Goal: Task Accomplishment & Management: Manage account settings

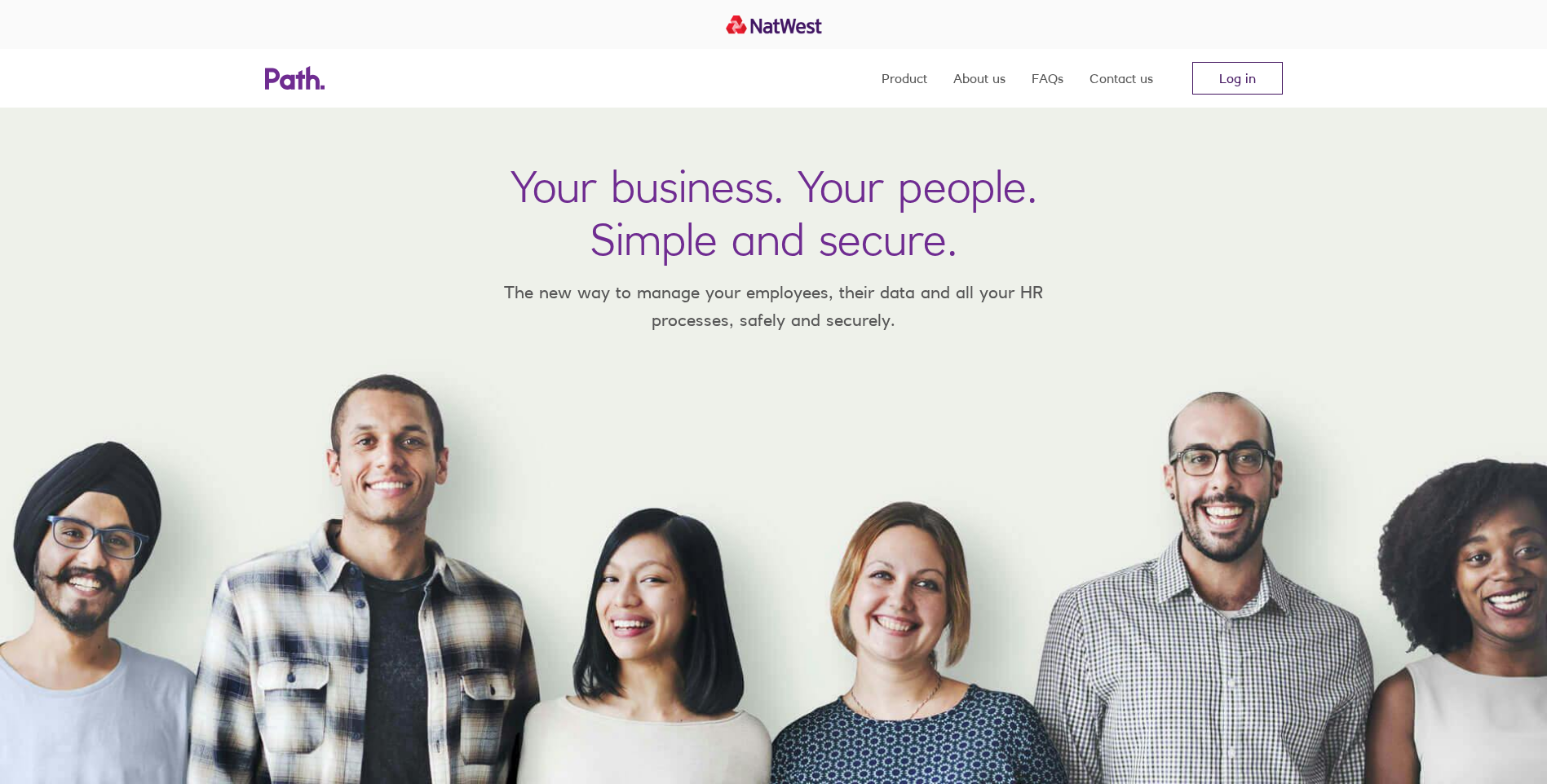
click at [1224, 73] on link "Log in" at bounding box center [1237, 78] width 91 height 32
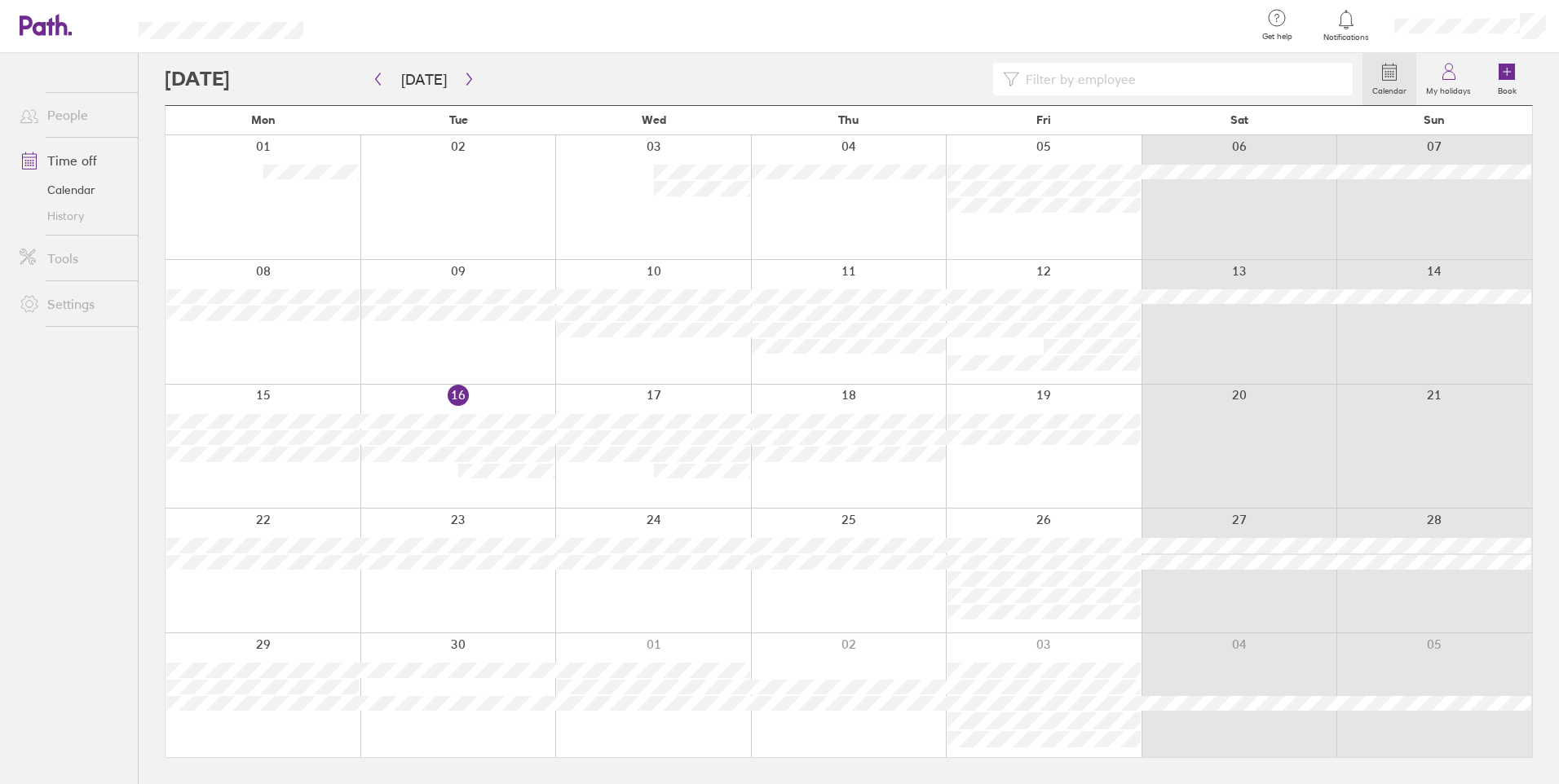
click at [50, 161] on link "Time off" at bounding box center [72, 160] width 131 height 32
click at [90, 162] on link "Time off" at bounding box center [72, 160] width 131 height 32
click at [479, 83] on button "button" at bounding box center [469, 79] width 20 height 27
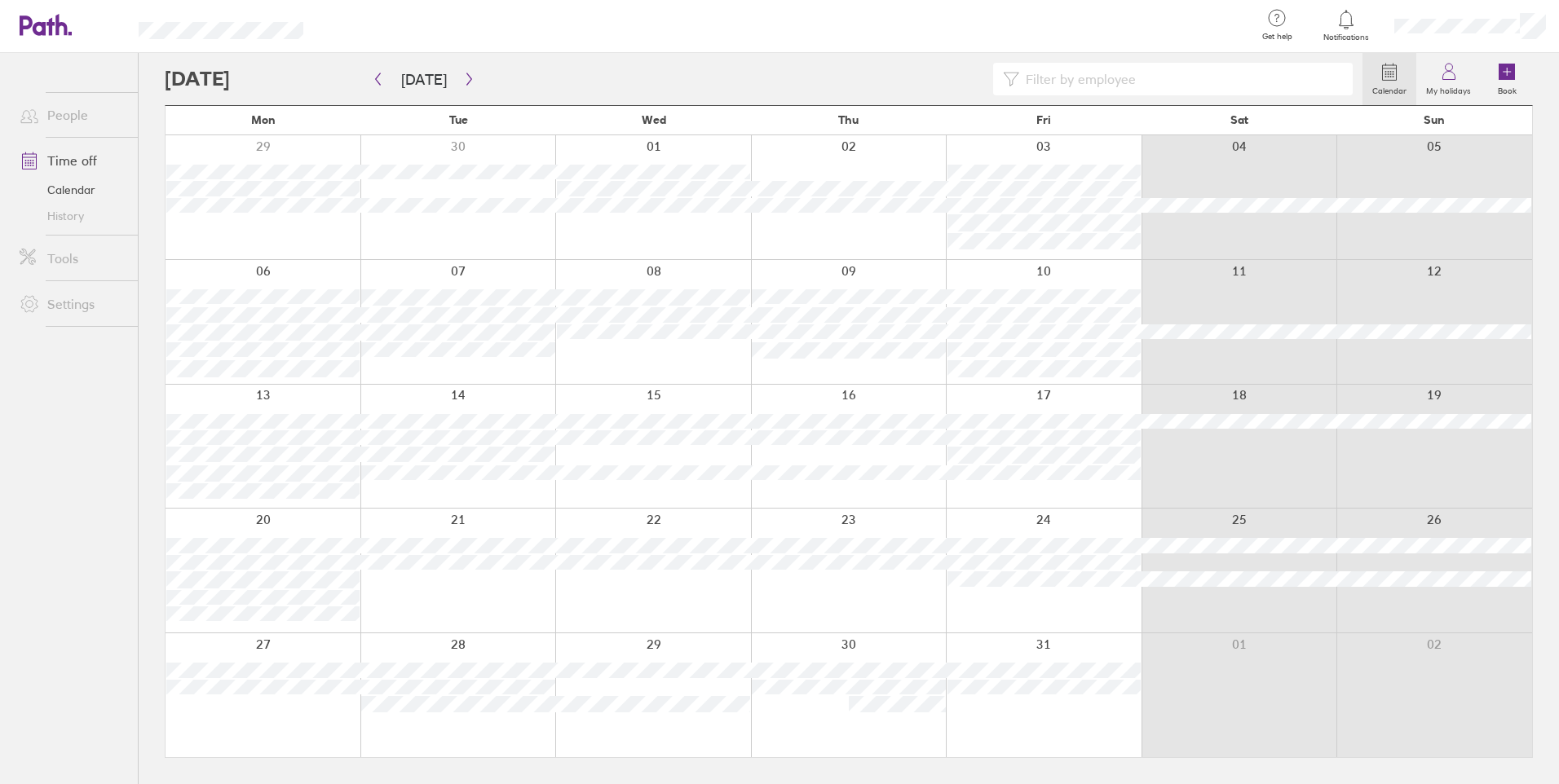
click at [243, 447] on div "13 14 15 16 17 18 19" at bounding box center [849, 442] width 1367 height 115
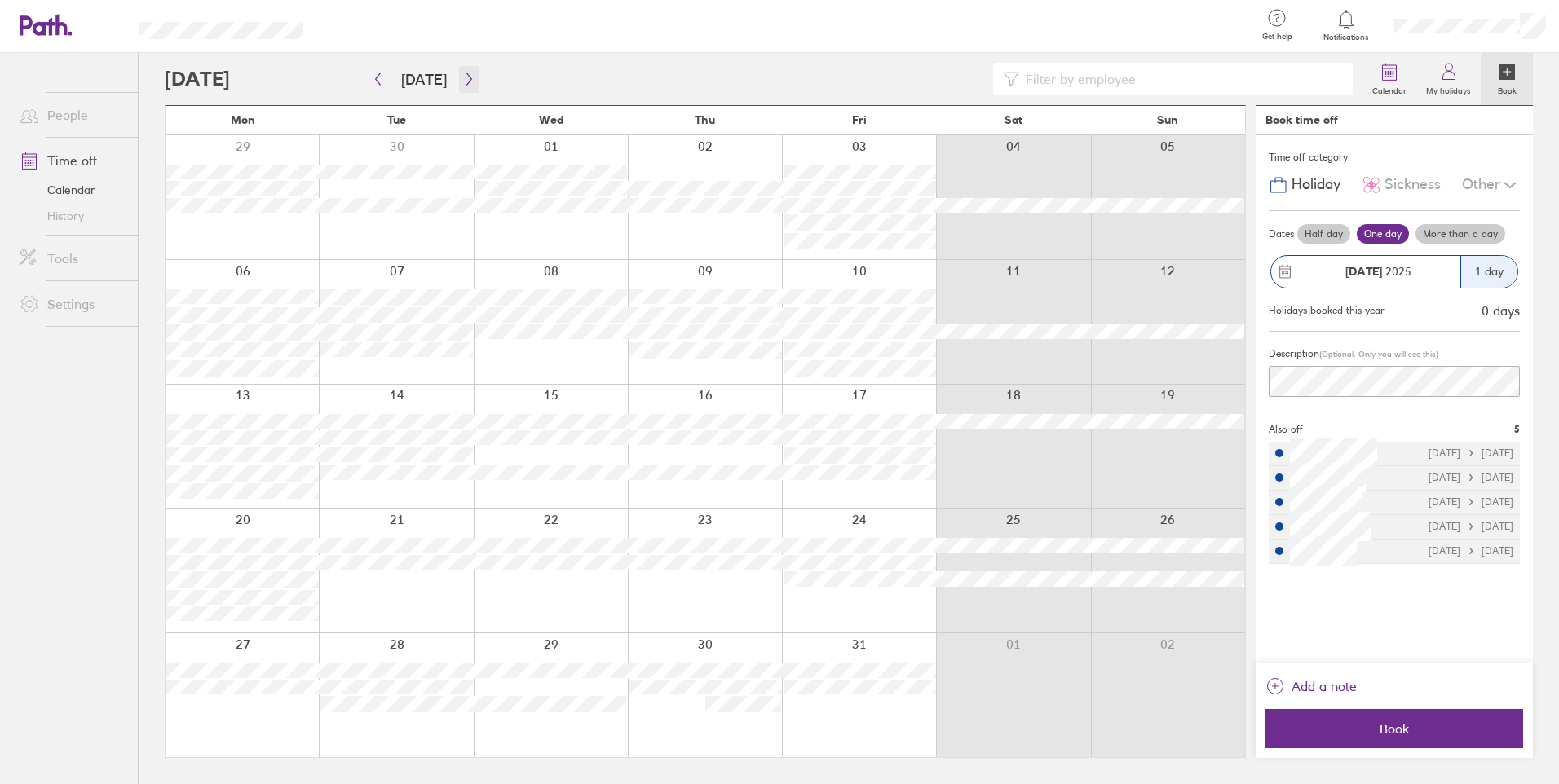
click at [474, 73] on icon "button" at bounding box center [469, 79] width 12 height 13
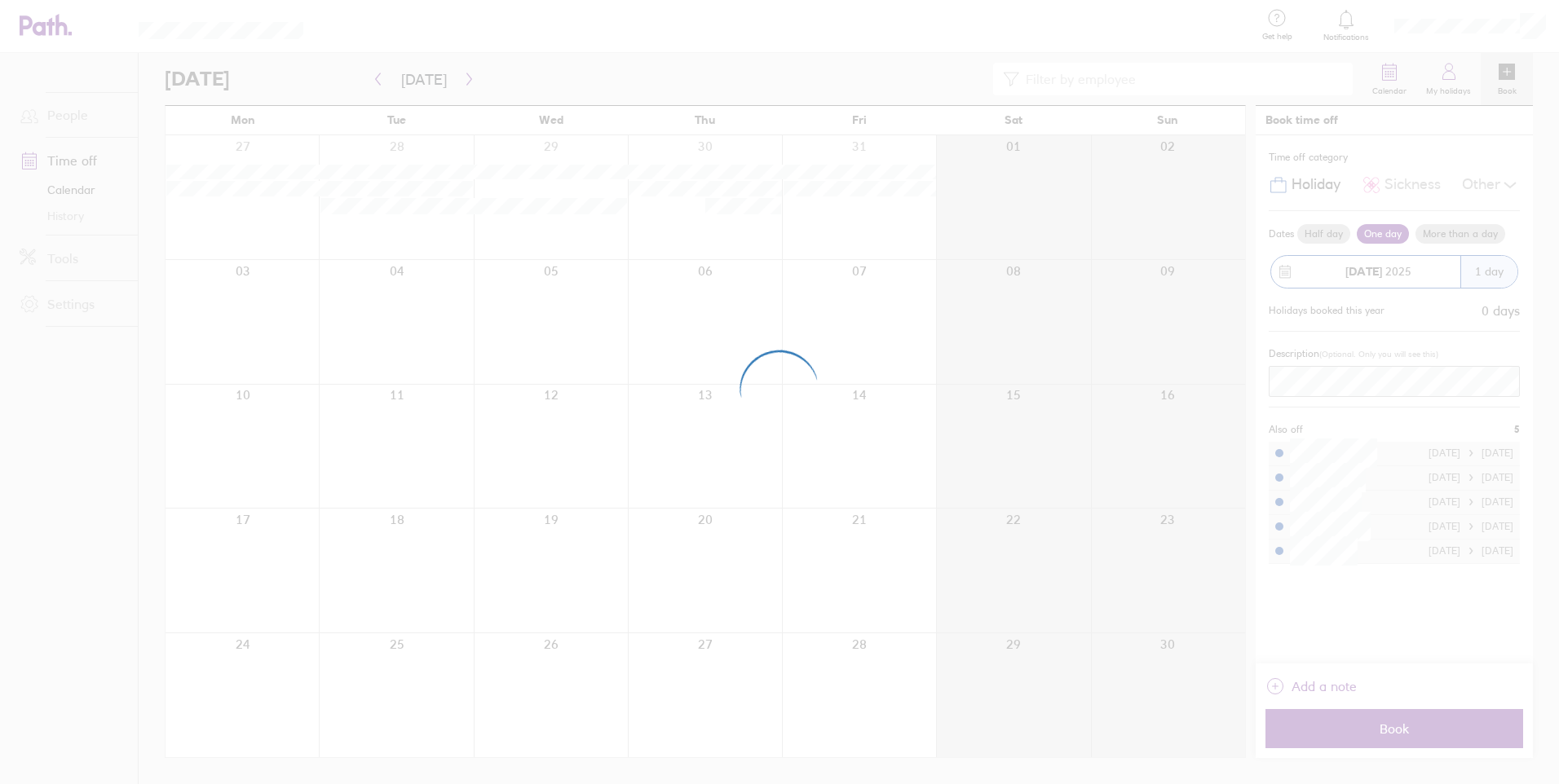
click at [473, 73] on div at bounding box center [780, 392] width 1559 height 784
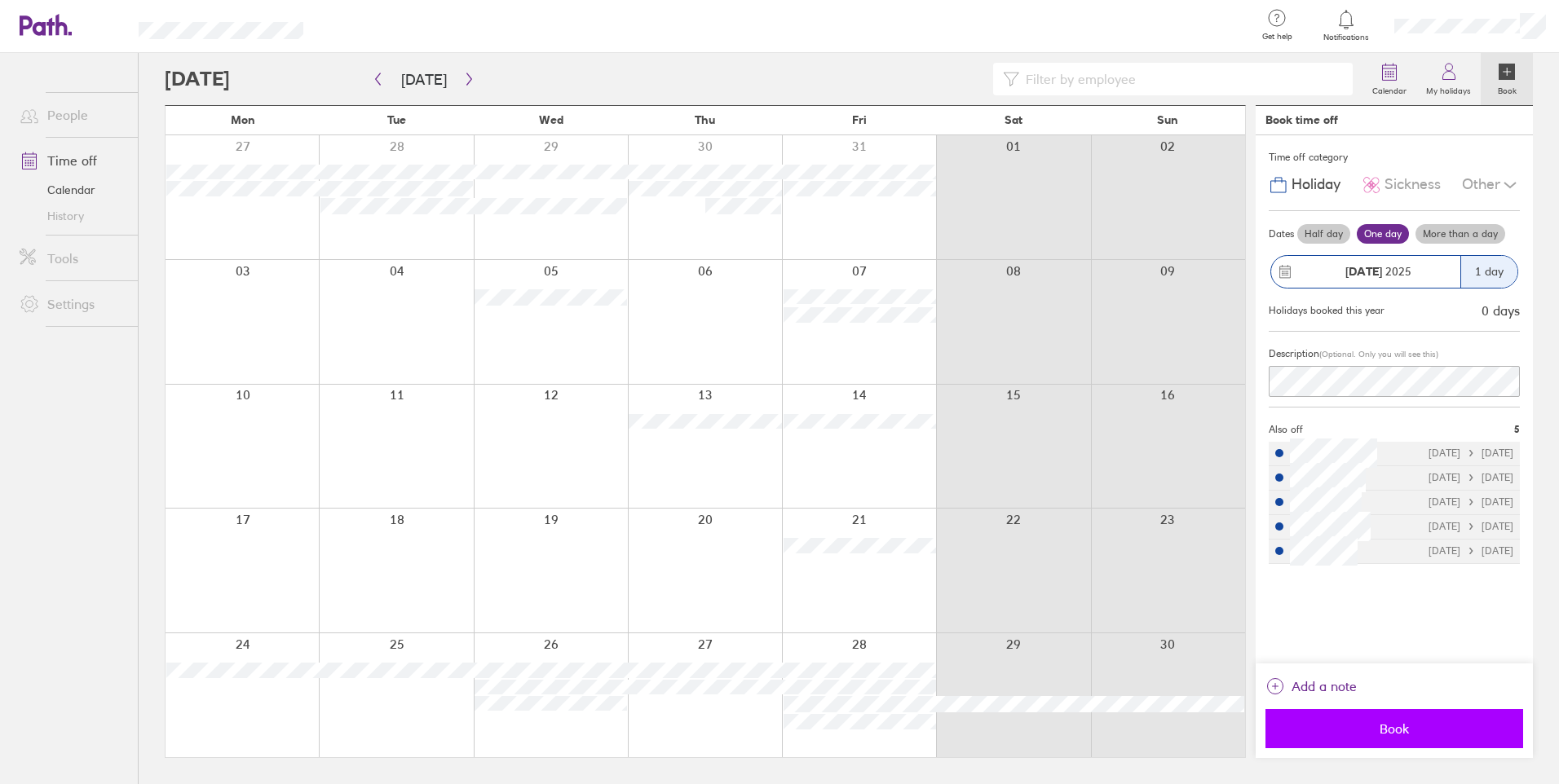
click at [1328, 743] on button "Book" at bounding box center [1394, 729] width 258 height 39
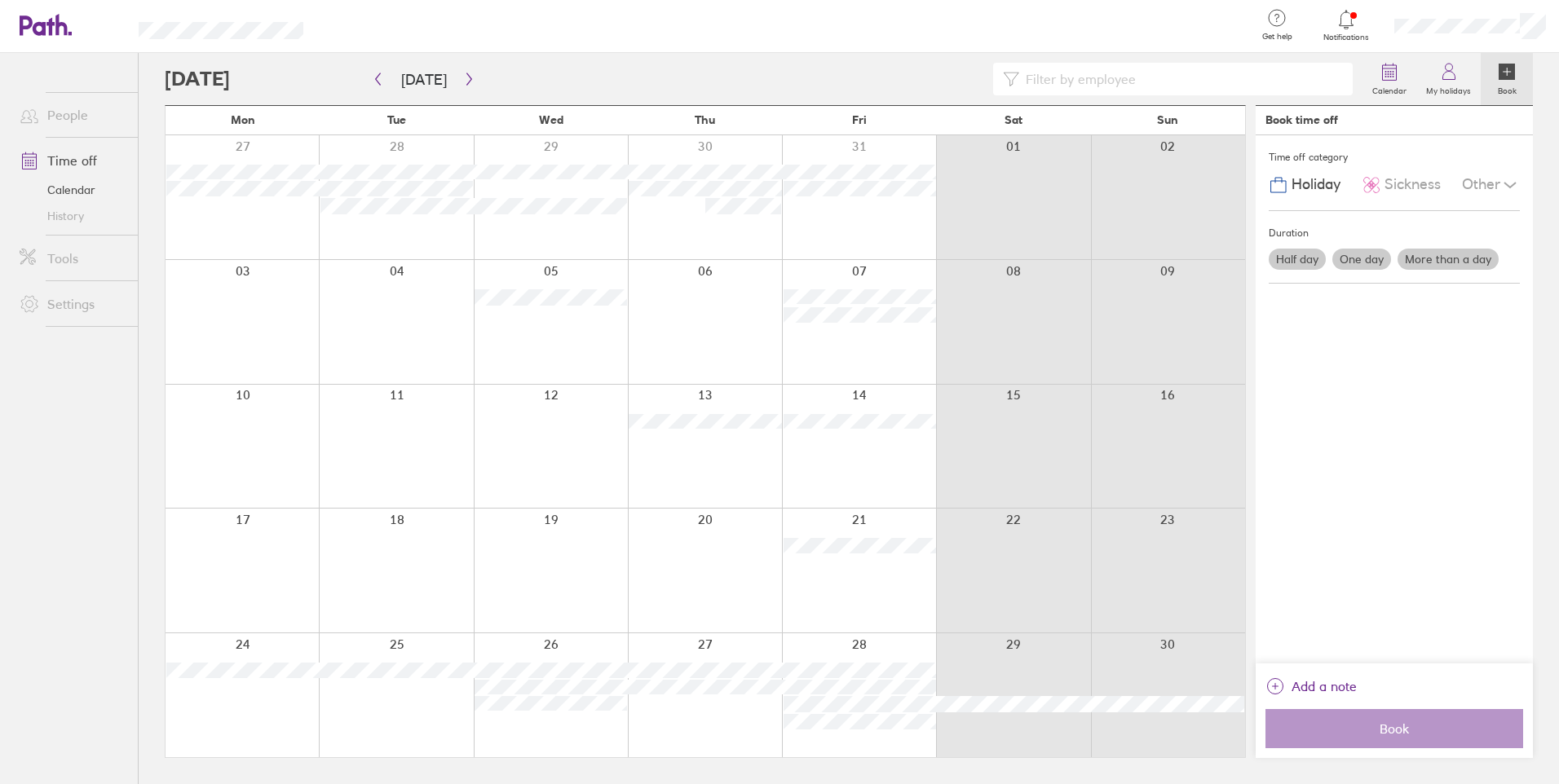
click at [1397, 270] on label "More than a day" at bounding box center [1447, 259] width 101 height 21
click at [0, 0] on input "More than a day" at bounding box center [0, 0] width 0 height 0
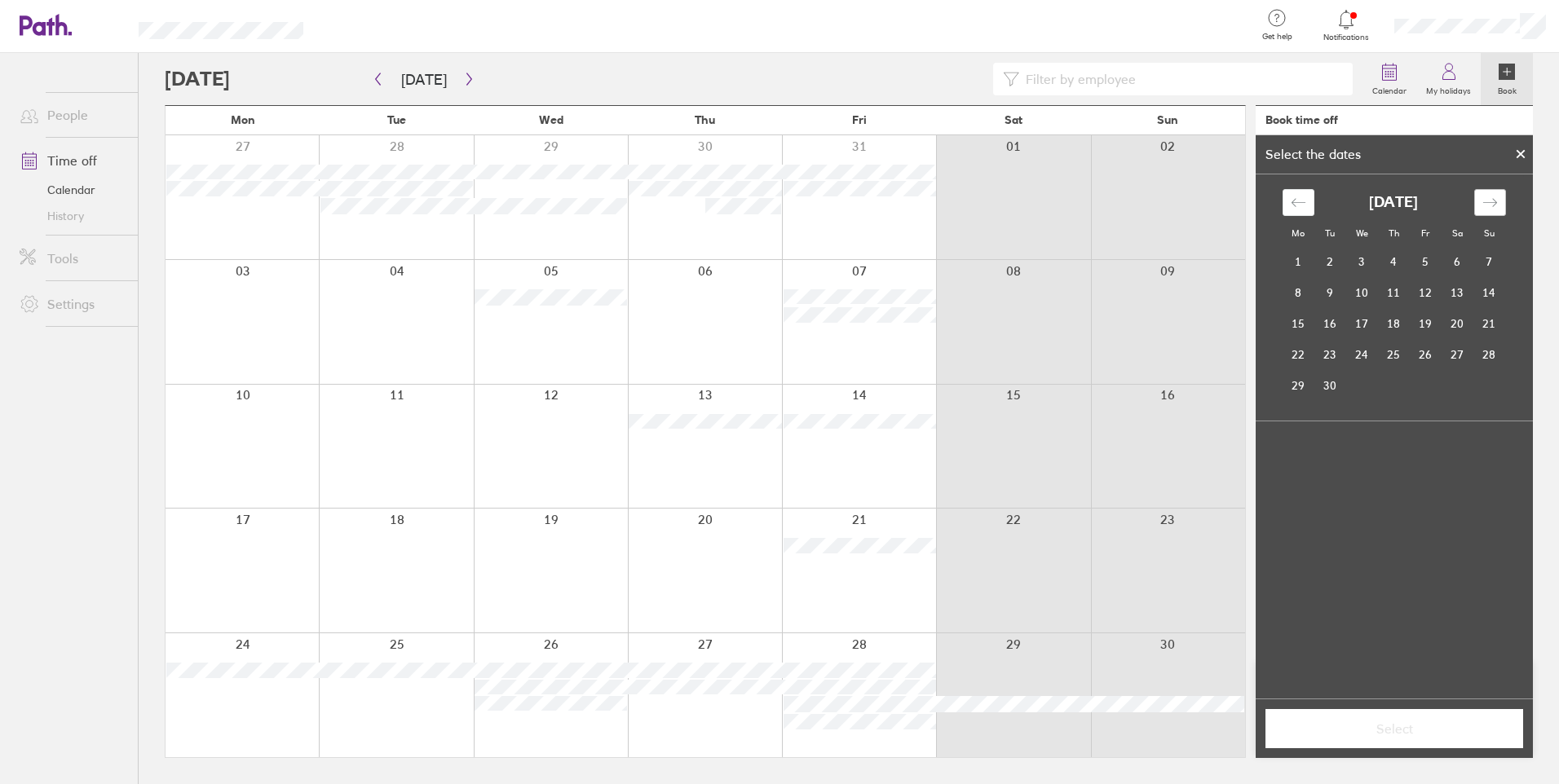
click at [1488, 207] on icon "Move forward to switch to the next month." at bounding box center [1490, 202] width 16 height 16
click at [1418, 391] on td "28" at bounding box center [1426, 386] width 31 height 31
click at [1489, 203] on icon "Move forward to switch to the next month." at bounding box center [1489, 202] width 14 height 8
click at [1306, 258] on td "1" at bounding box center [1298, 262] width 31 height 31
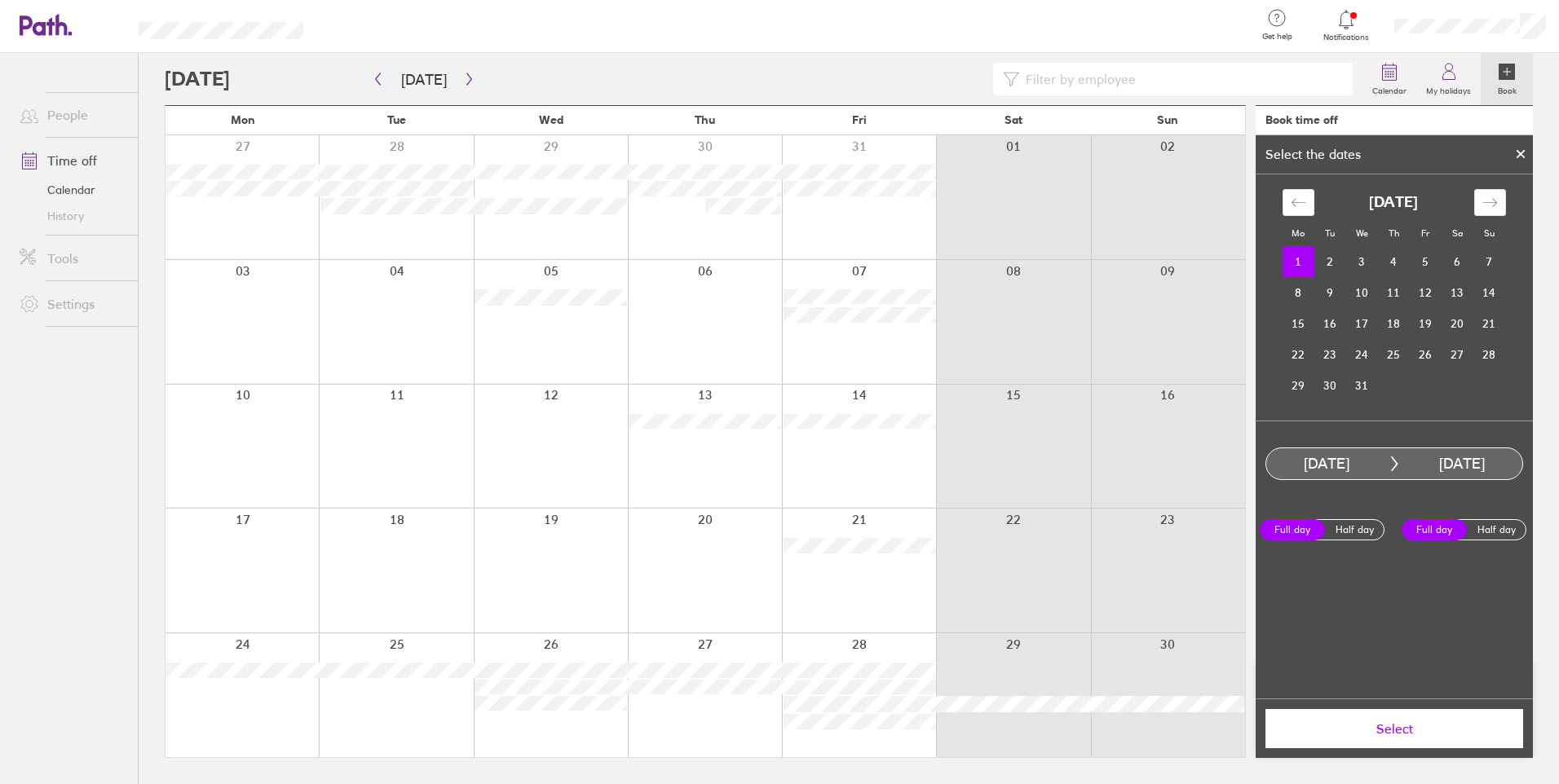
click at [1303, 534] on label "Full day" at bounding box center [1292, 530] width 66 height 21
click at [0, 0] on input "Full day" at bounding box center [0, 0] width 0 height 0
click at [1445, 533] on label "Full day" at bounding box center [1434, 530] width 66 height 21
click at [0, 0] on input "Full day" at bounding box center [0, 0] width 0 height 0
click at [1445, 541] on label "Full day" at bounding box center [1434, 530] width 66 height 21
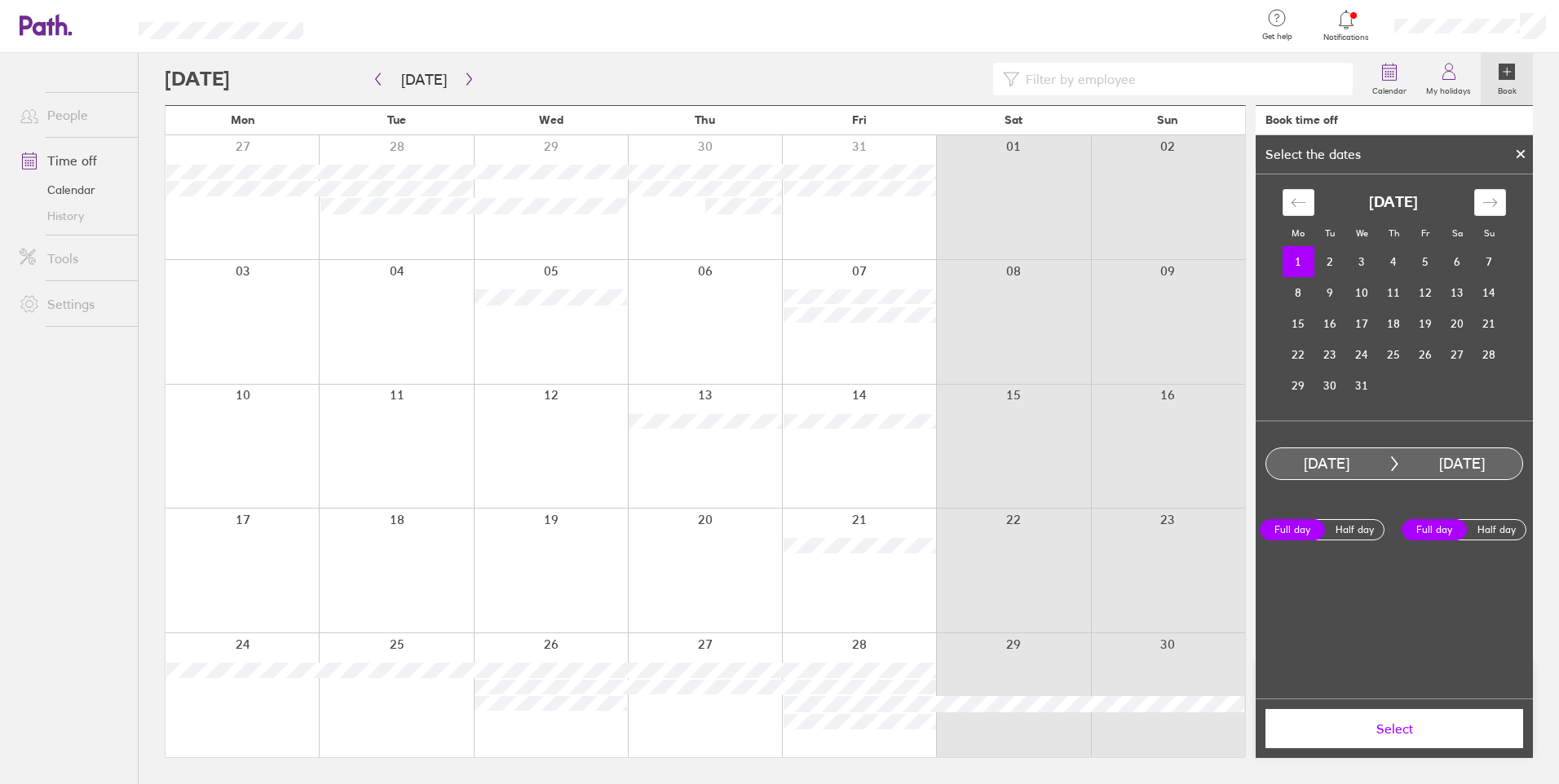
click at [0, 0] on input "Full day" at bounding box center [0, 0] width 0 height 0
click at [1295, 539] on label "Full day" at bounding box center [1292, 530] width 66 height 21
click at [0, 0] on input "Full day" at bounding box center [0, 0] width 0 height 0
click at [1430, 533] on label "Full day" at bounding box center [1434, 530] width 66 height 21
click at [0, 0] on input "Full day" at bounding box center [0, 0] width 0 height 0
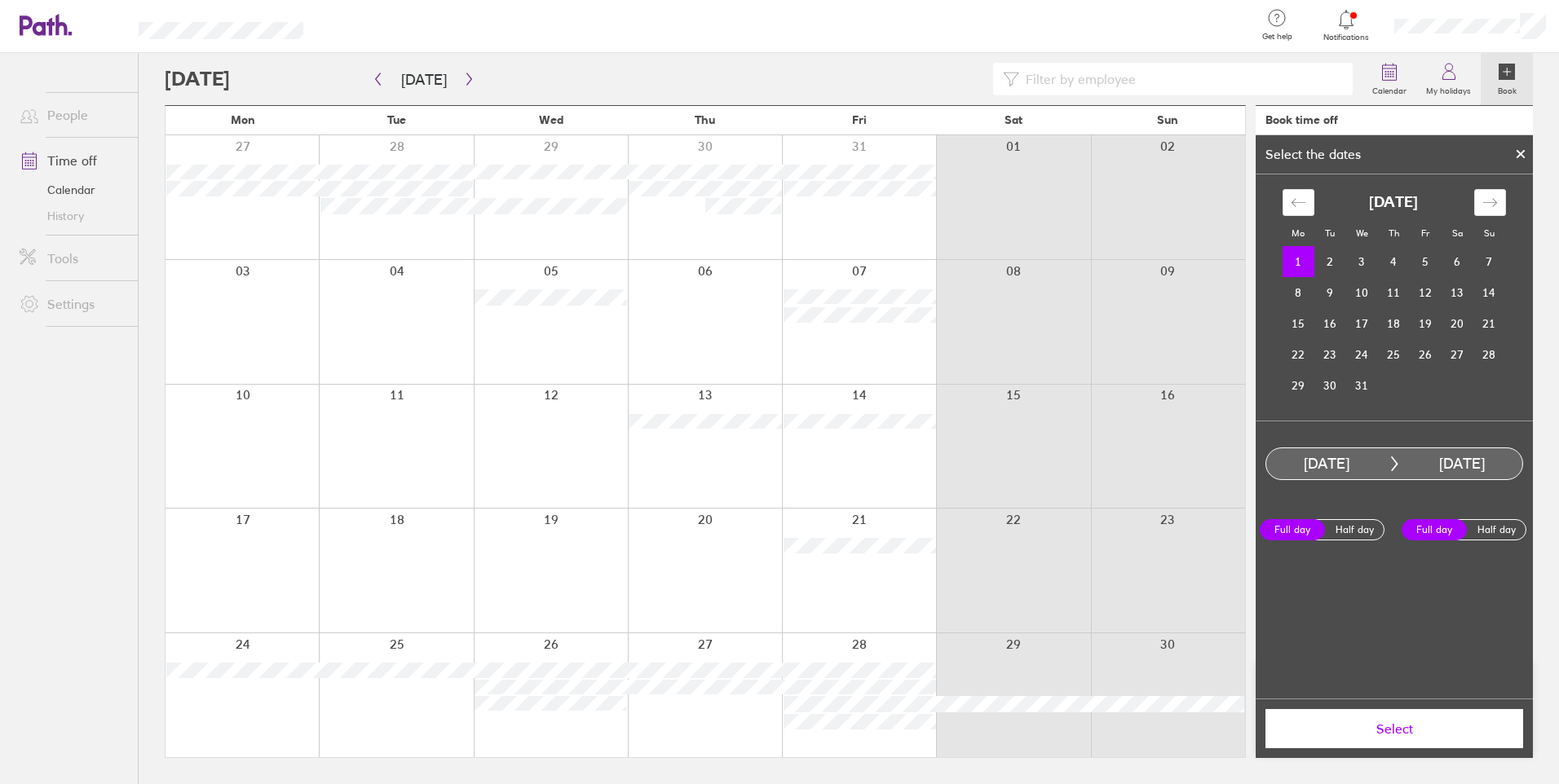
click at [67, 117] on link "People" at bounding box center [72, 115] width 131 height 32
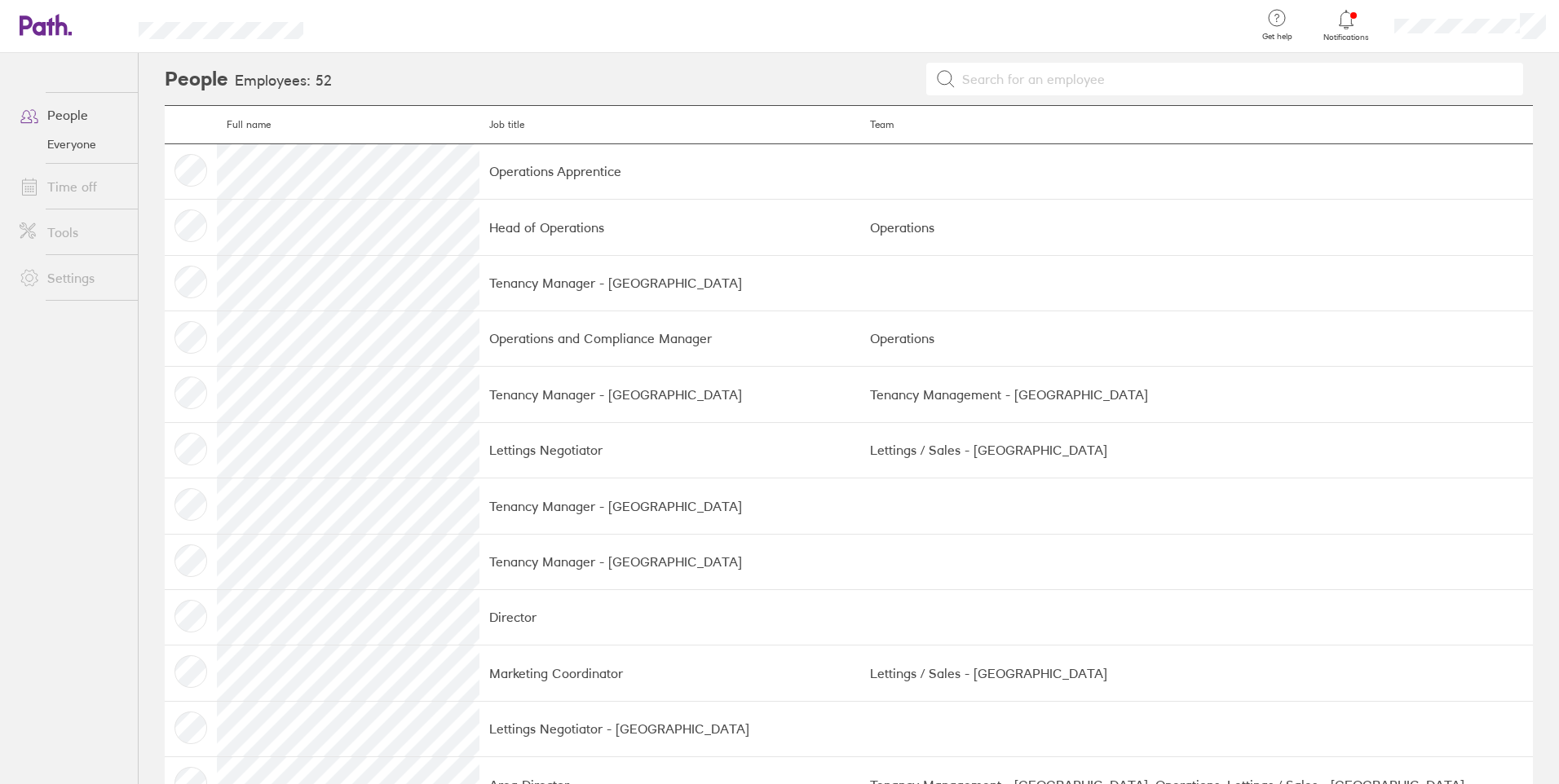
click at [79, 186] on link "Time off" at bounding box center [72, 186] width 131 height 32
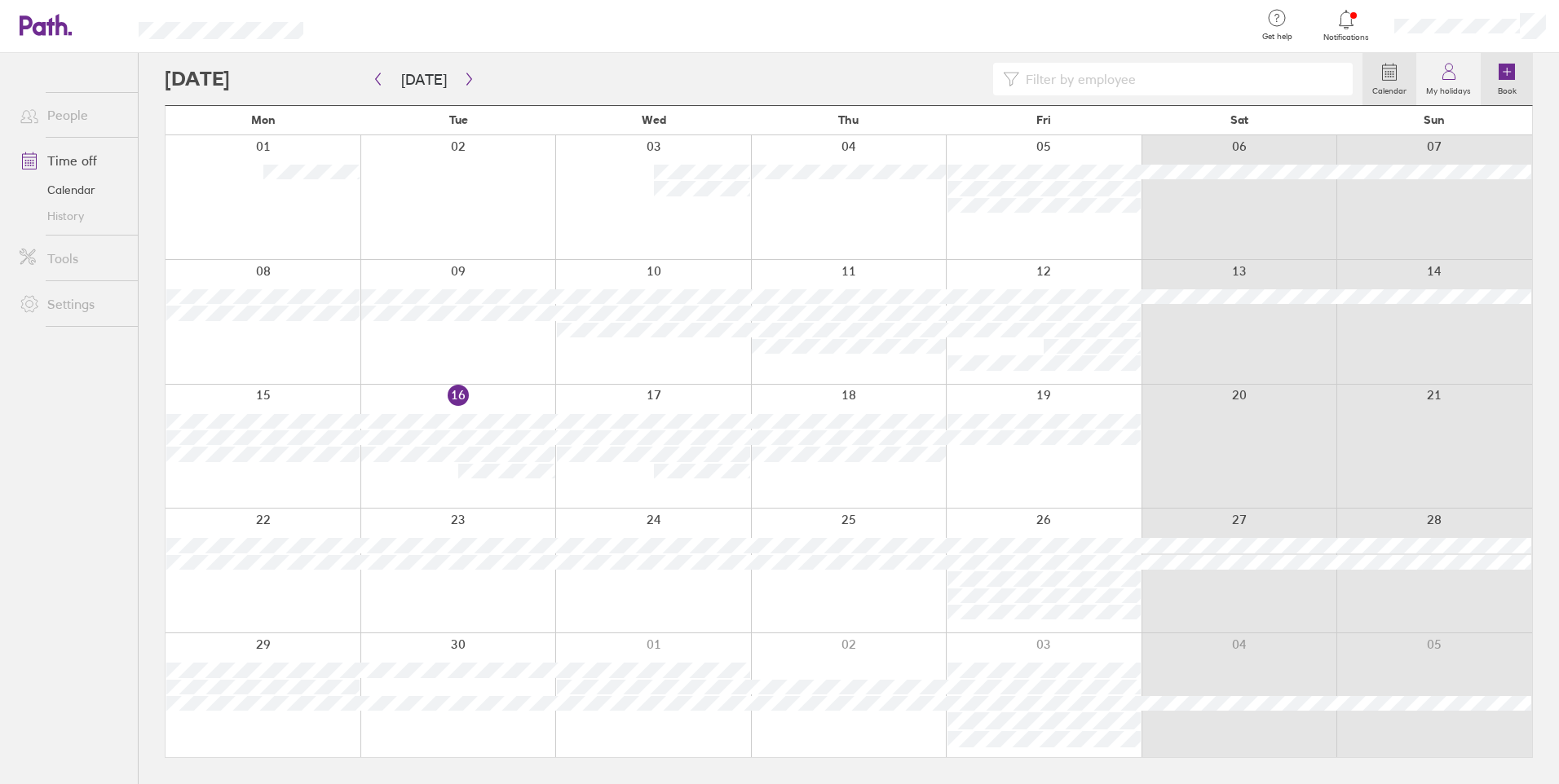
click at [1501, 81] on label "Book" at bounding box center [1506, 89] width 38 height 15
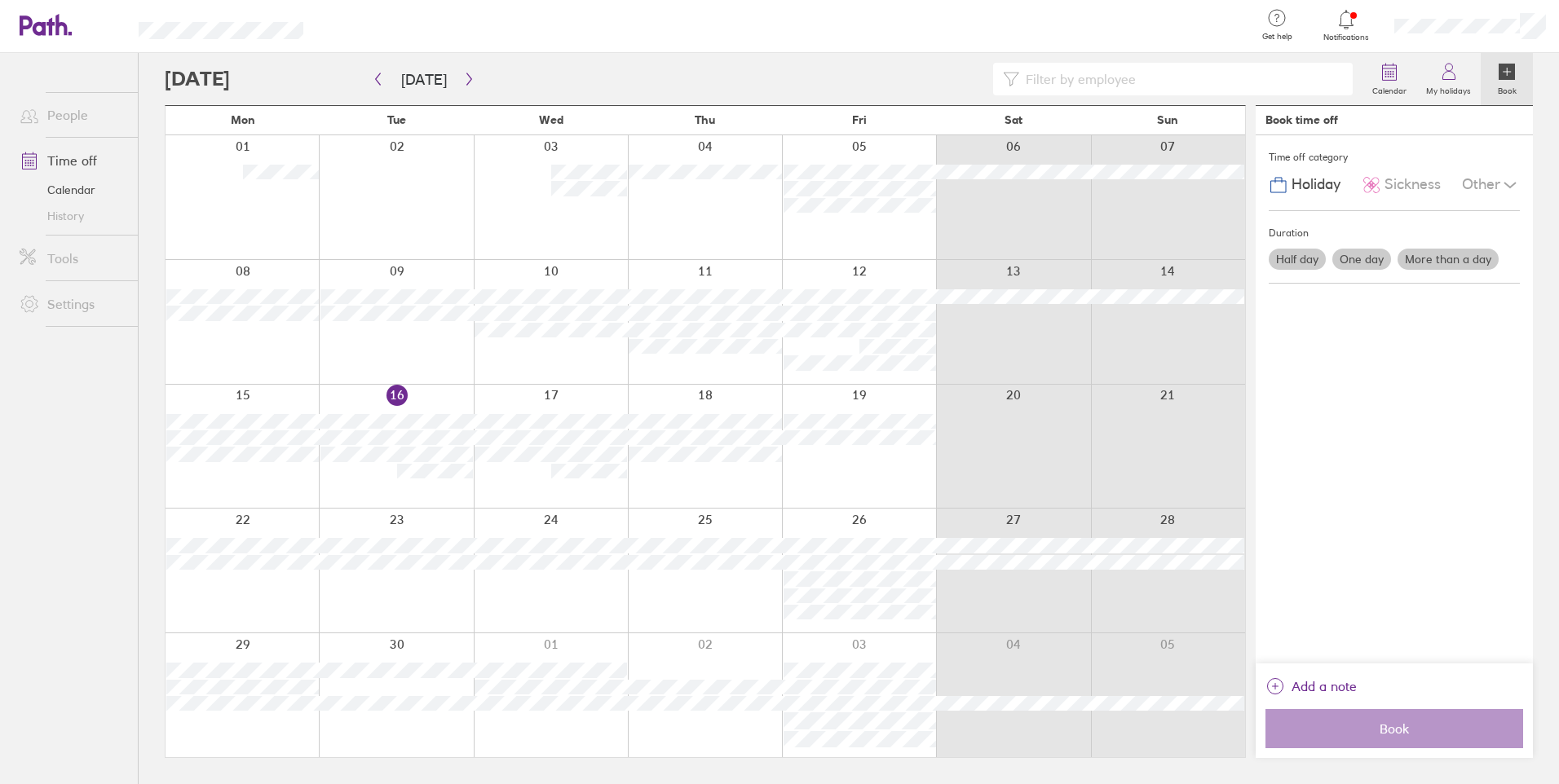
click at [1381, 267] on label "One day" at bounding box center [1361, 259] width 58 height 21
click at [0, 0] on input "One day" at bounding box center [0, 0] width 0 height 0
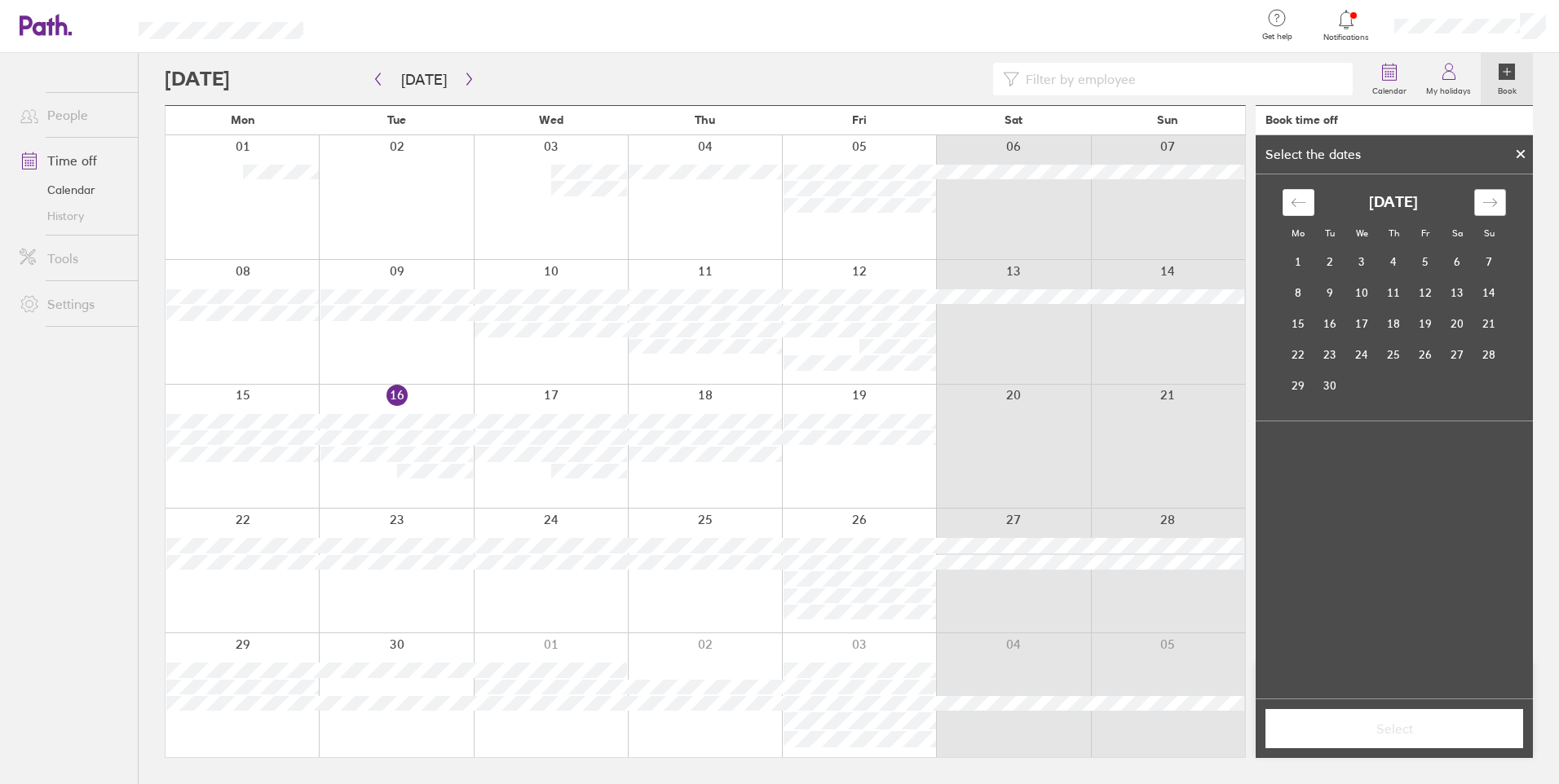
click at [1487, 199] on icon "Move forward to switch to the next month." at bounding box center [1490, 202] width 16 height 16
click at [1490, 199] on icon "Move forward to switch to the next month." at bounding box center [1490, 202] width 16 height 16
click at [1431, 377] on td "28" at bounding box center [1426, 386] width 31 height 31
click at [1417, 728] on span "Select" at bounding box center [1394, 729] width 235 height 15
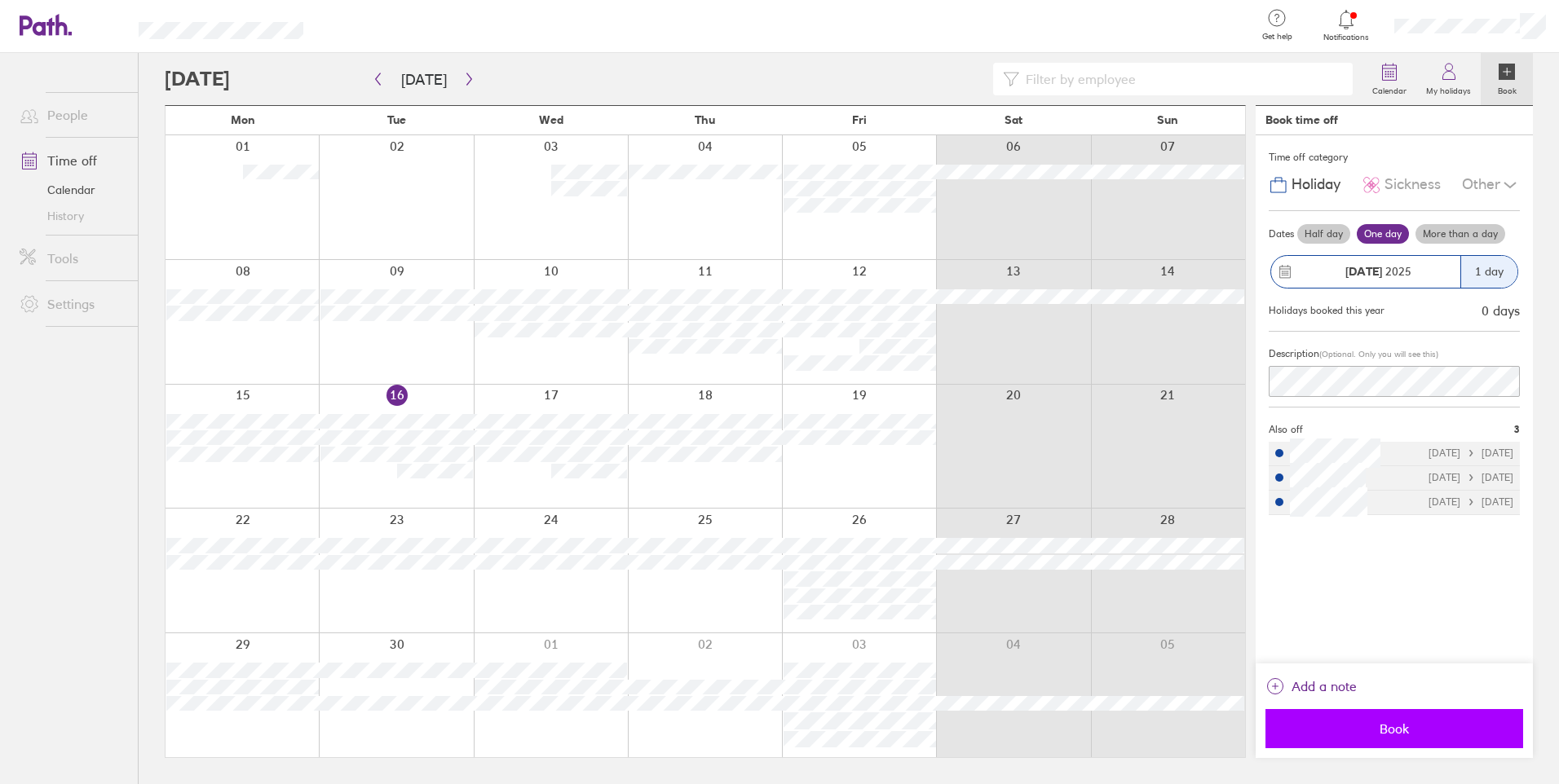
click at [1406, 726] on span "Book" at bounding box center [1394, 729] width 235 height 15
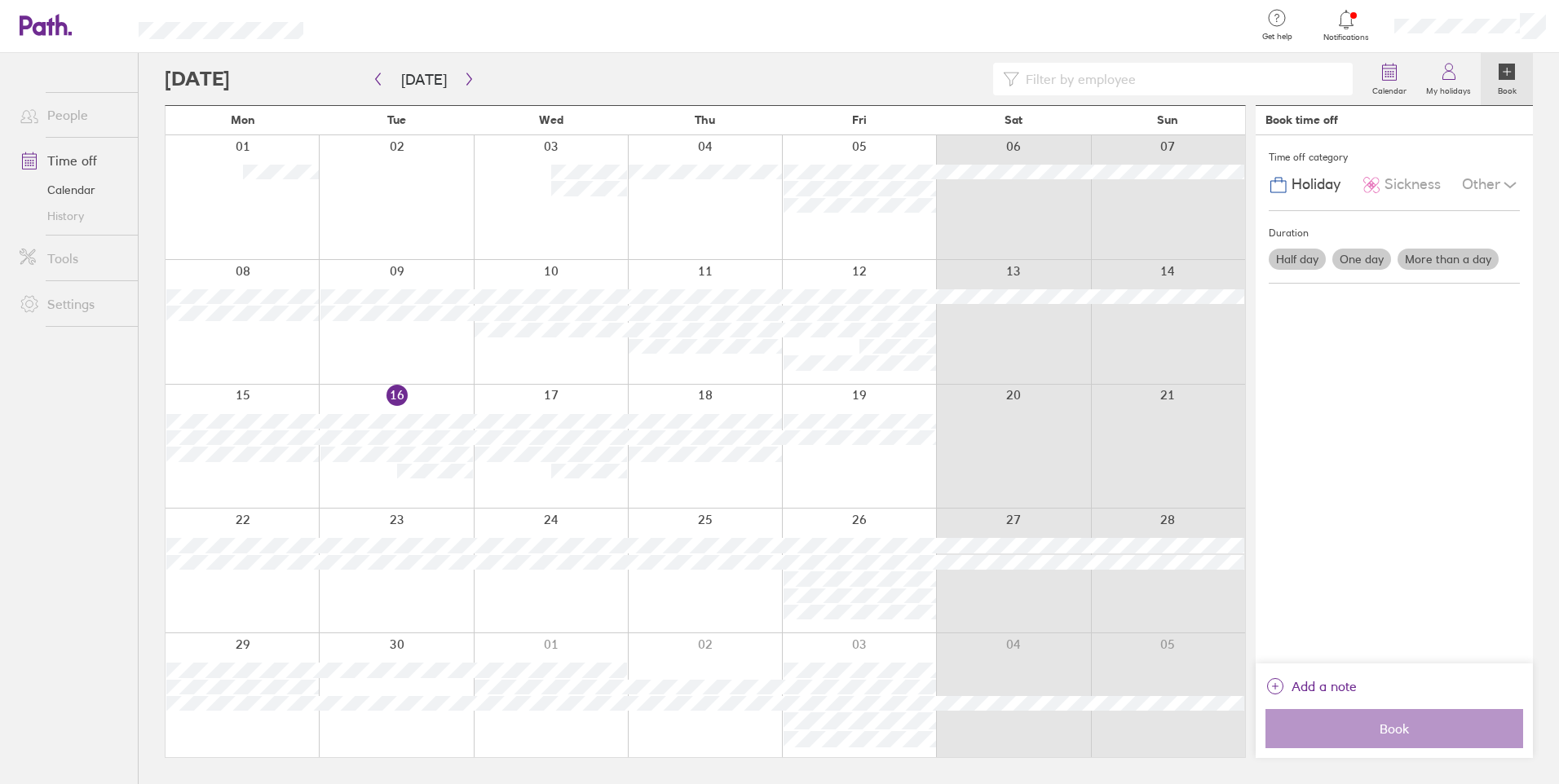
click at [1378, 265] on label "One day" at bounding box center [1361, 259] width 58 height 21
click at [0, 0] on input "One day" at bounding box center [0, 0] width 0 height 0
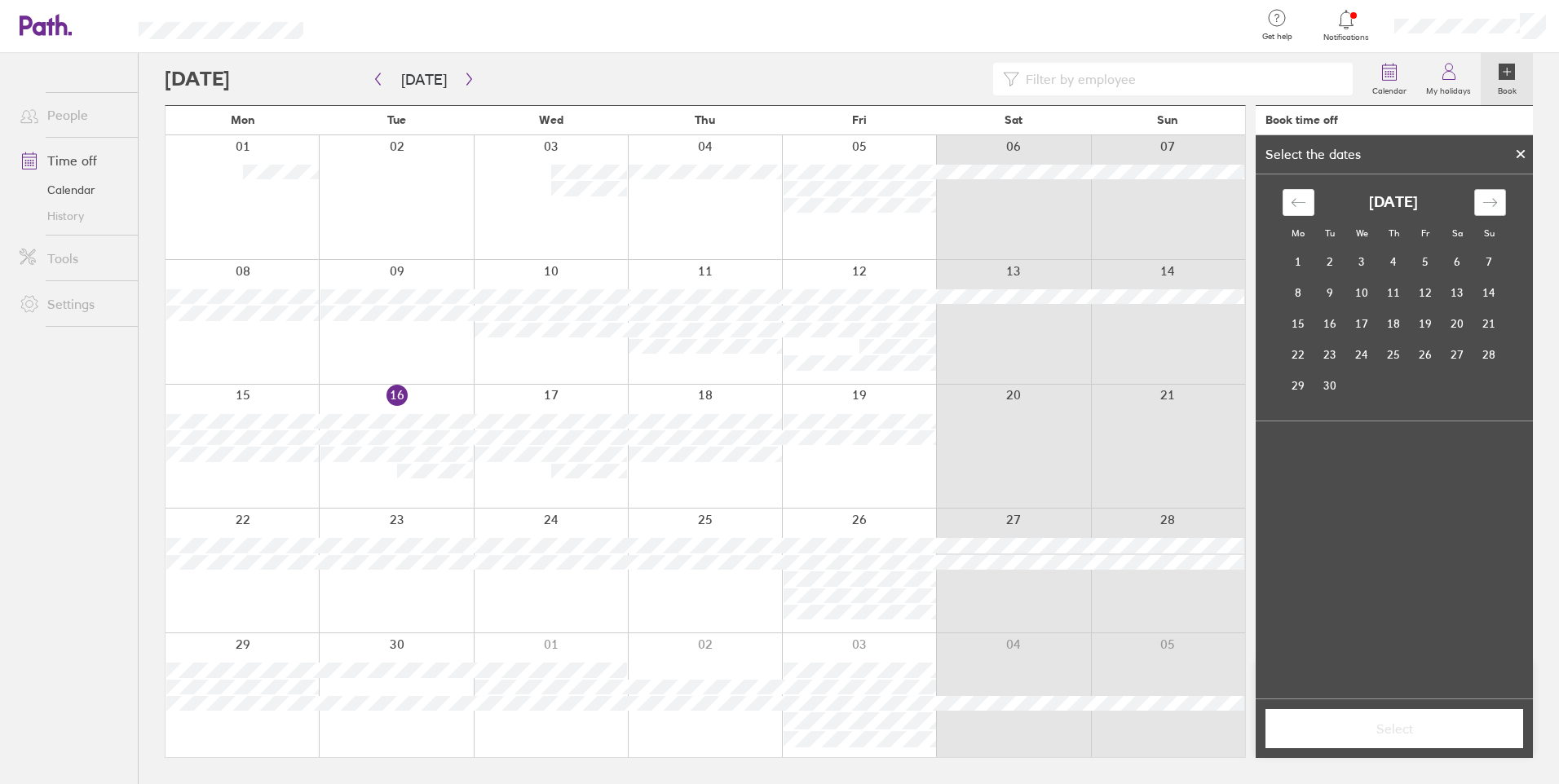
click at [1482, 202] on icon "Move forward to switch to the next month." at bounding box center [1490, 202] width 16 height 16
click at [1482, 194] on div "Move forward to switch to the next month." at bounding box center [1490, 202] width 31 height 27
click at [1306, 201] on icon "Move backward to switch to the previous month." at bounding box center [1298, 202] width 16 height 16
click at [1501, 207] on div "Move forward to switch to the next month." at bounding box center [1490, 202] width 31 height 27
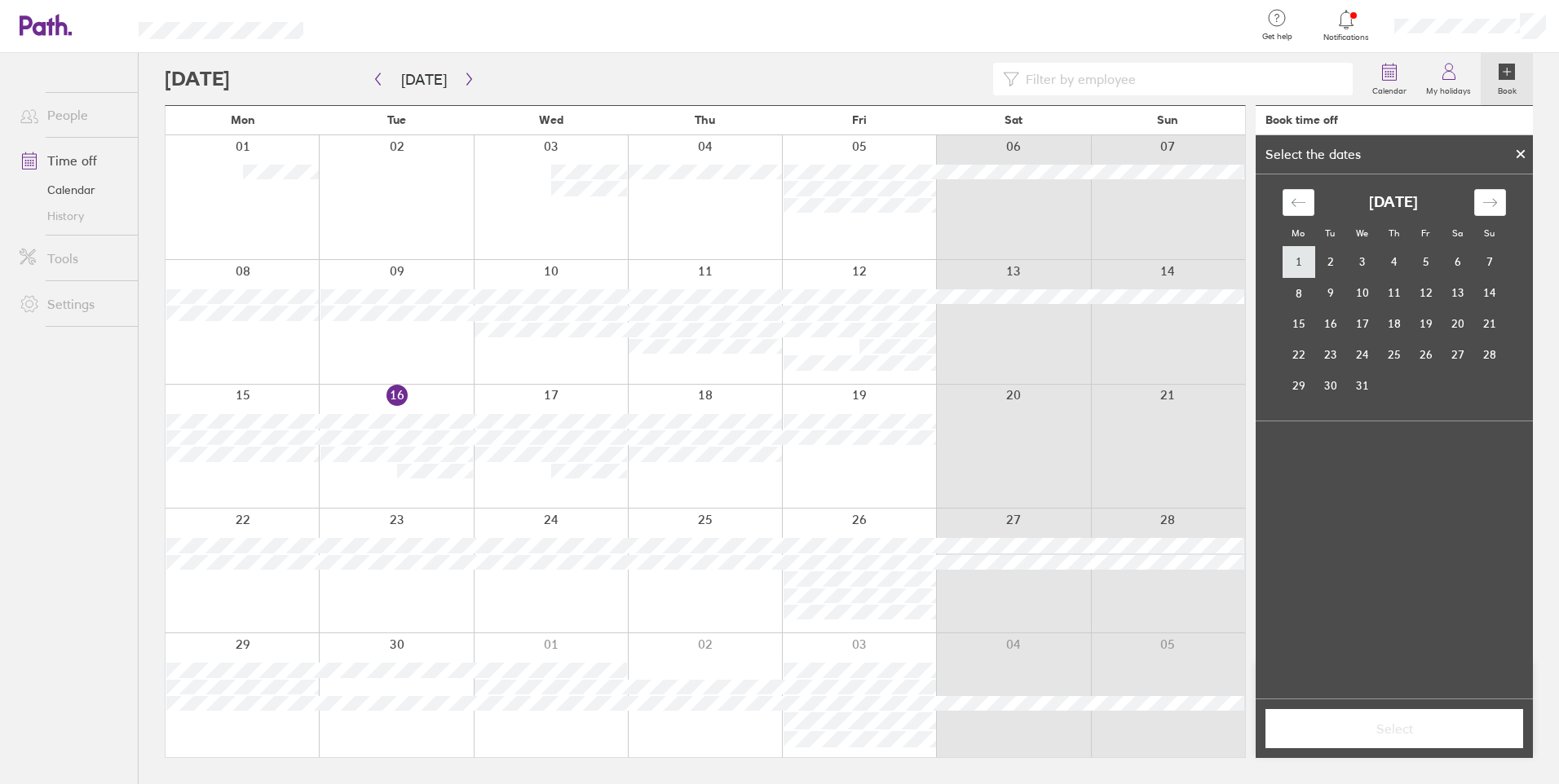
click at [1302, 263] on td "1" at bounding box center [1298, 263] width 31 height 31
click at [1395, 741] on button "Select" at bounding box center [1394, 729] width 258 height 39
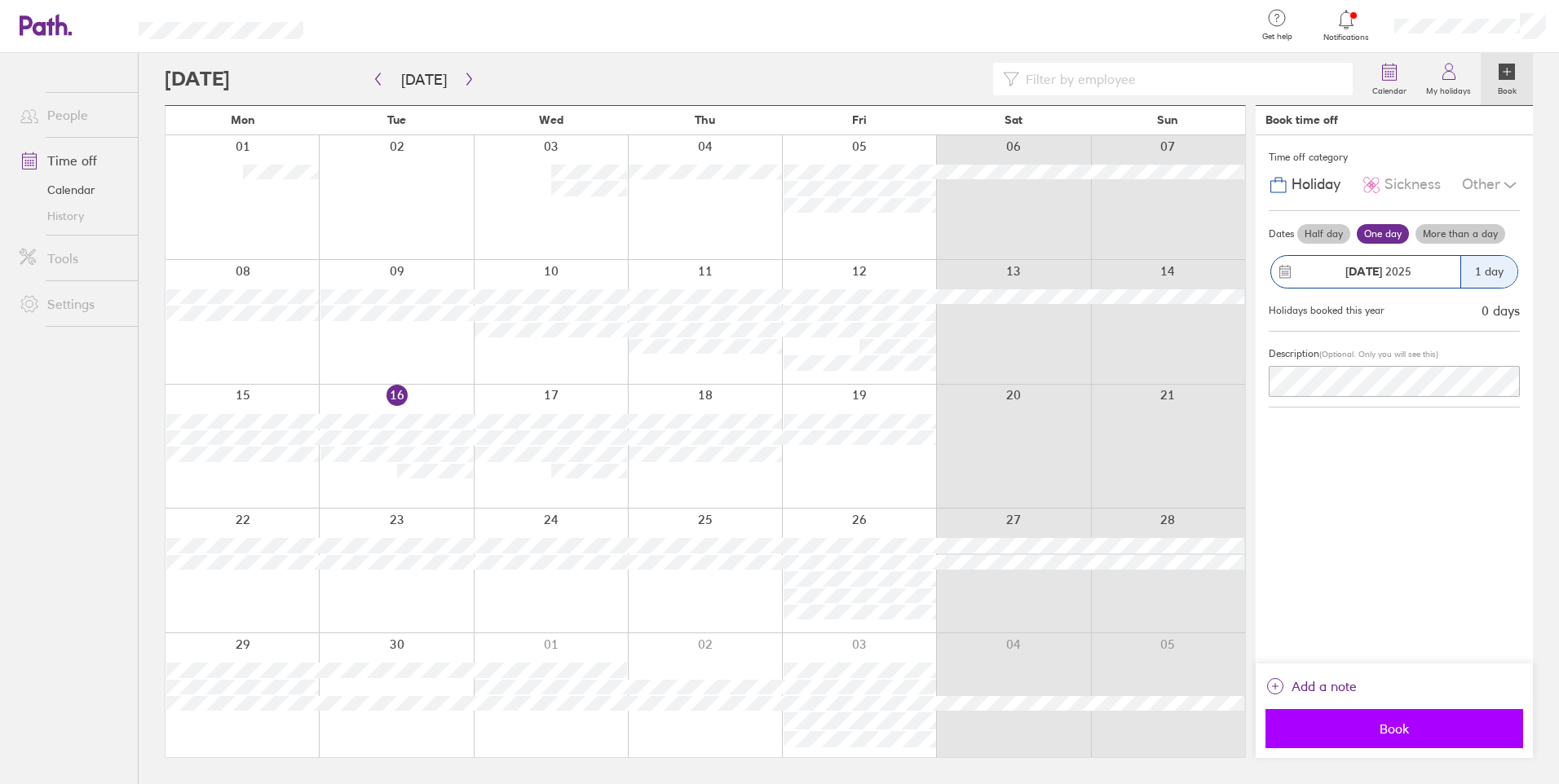
click at [1376, 735] on span "Book" at bounding box center [1394, 729] width 235 height 15
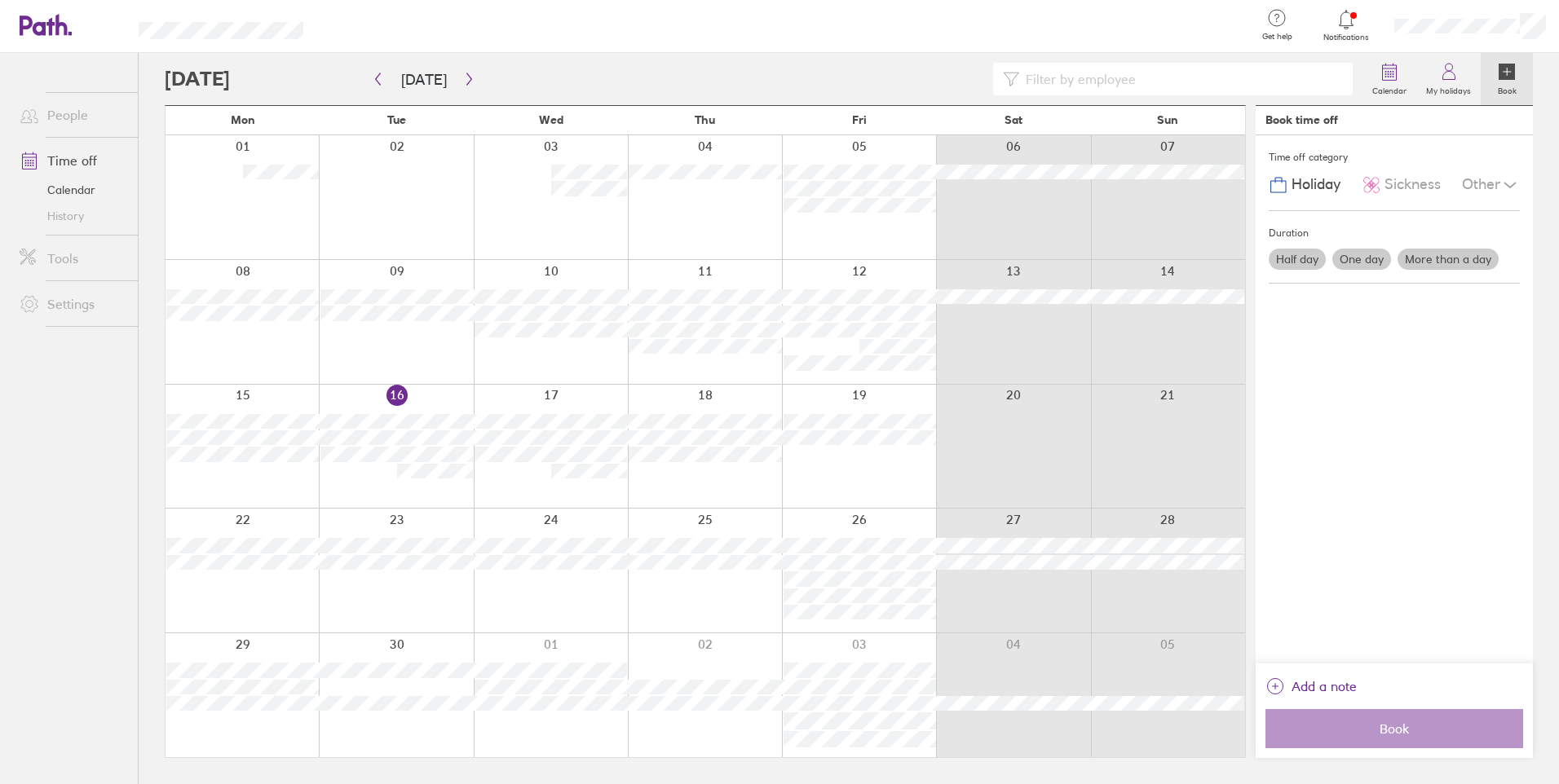
drag, startPoint x: 1557, startPoint y: 378, endPoint x: 1600, endPoint y: 251, distance: 134.1
click at [1558, 251] on html "Get help FAQs Contact us Notifications My profile Sign out People Time off Cale…" at bounding box center [780, 392] width 1559 height 784
click at [471, 78] on icon "button" at bounding box center [469, 79] width 12 height 13
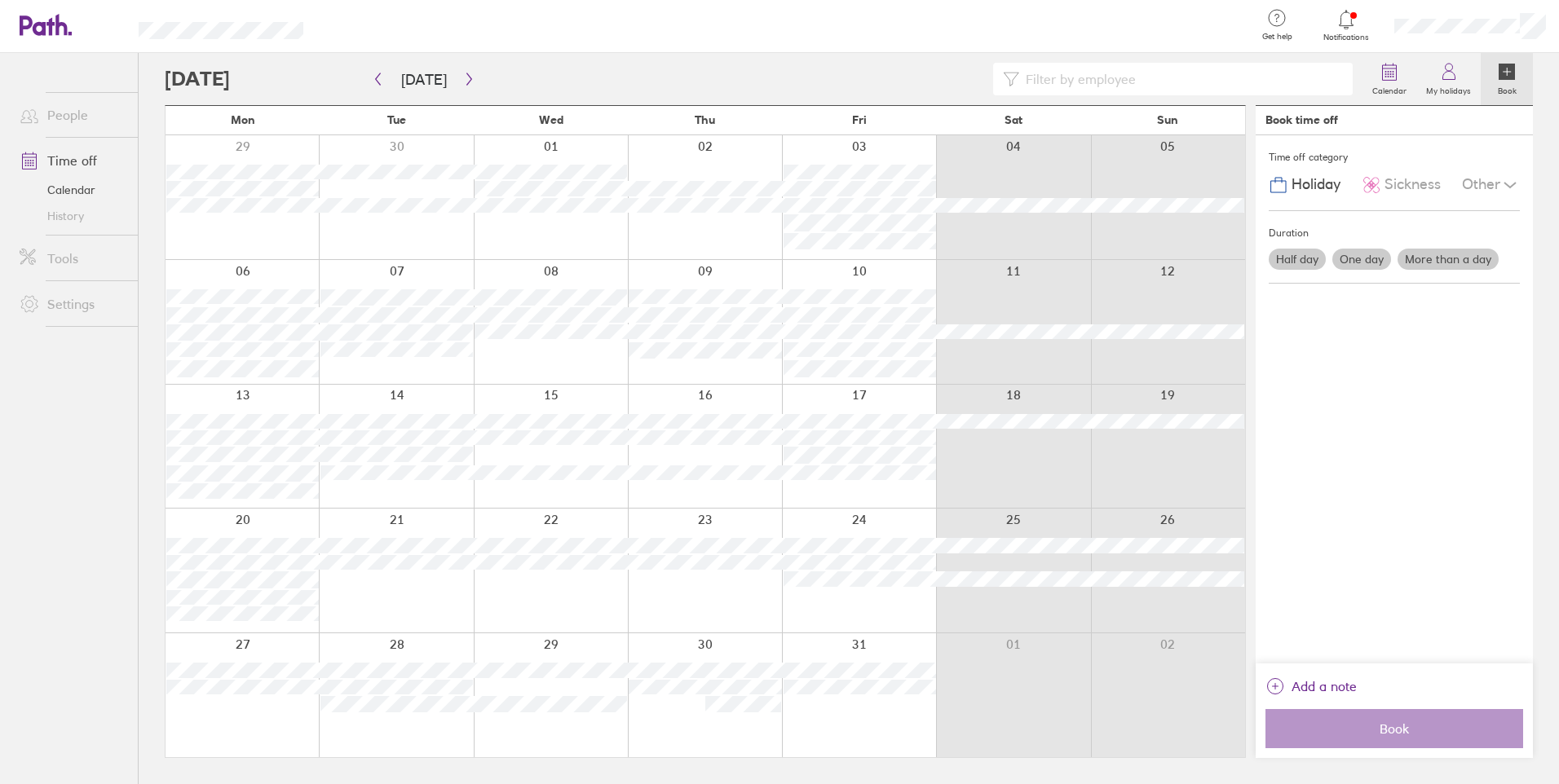
click at [1466, 510] on div "Time off category Holiday Sickness Other Duration Half day One day More than a …" at bounding box center [1394, 398] width 277 height 528
